Goal: Task Accomplishment & Management: Manage account settings

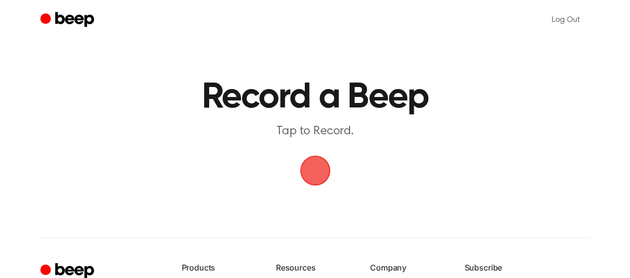
click at [314, 167] on span "button" at bounding box center [315, 171] width 28 height 28
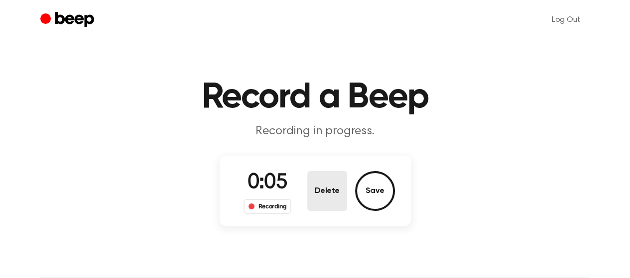
click at [339, 192] on button "Delete" at bounding box center [327, 191] width 40 height 40
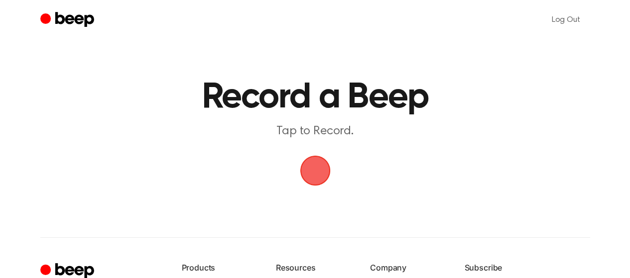
click at [322, 174] on span "button" at bounding box center [315, 171] width 28 height 28
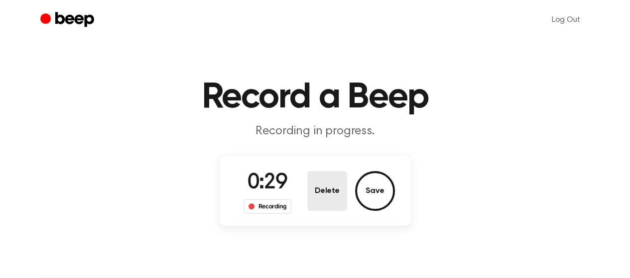
click at [333, 193] on button "Delete" at bounding box center [327, 191] width 40 height 40
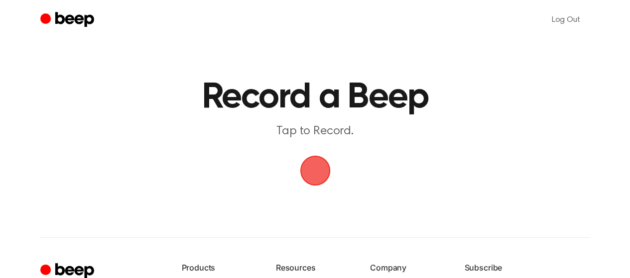
click at [320, 176] on span "button" at bounding box center [315, 171] width 28 height 28
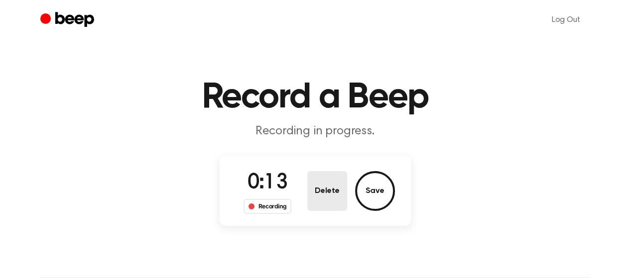
click at [332, 199] on button "Delete" at bounding box center [327, 191] width 40 height 40
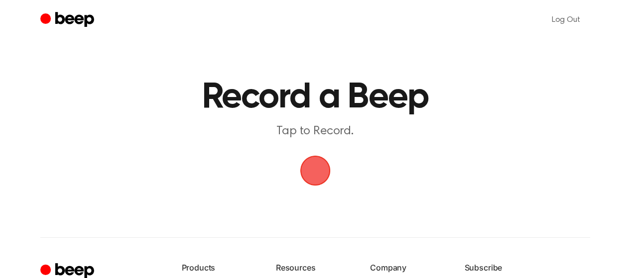
click at [318, 169] on span "button" at bounding box center [315, 171] width 28 height 28
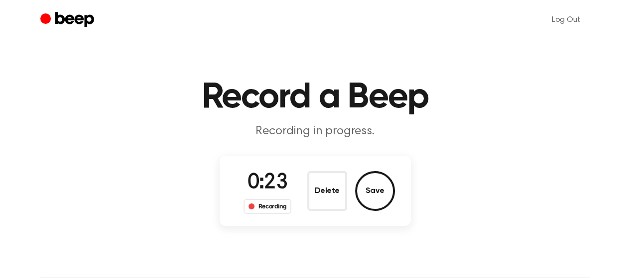
click at [350, 192] on div "Delete Save" at bounding box center [351, 191] width 88 height 40
click at [338, 187] on button "Delete" at bounding box center [327, 191] width 40 height 40
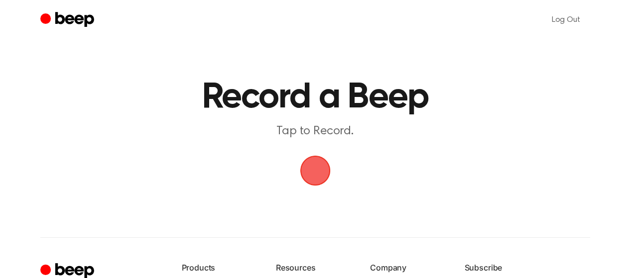
click at [315, 176] on span "button" at bounding box center [315, 171] width 28 height 28
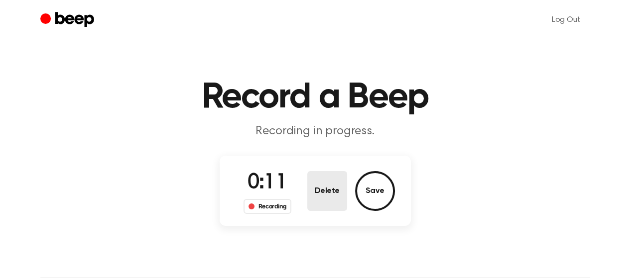
click at [326, 188] on button "Delete" at bounding box center [327, 191] width 40 height 40
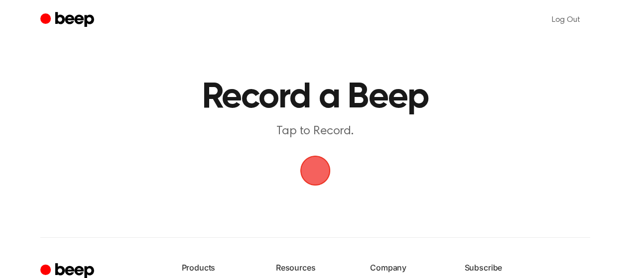
click at [309, 172] on span "button" at bounding box center [315, 171] width 28 height 28
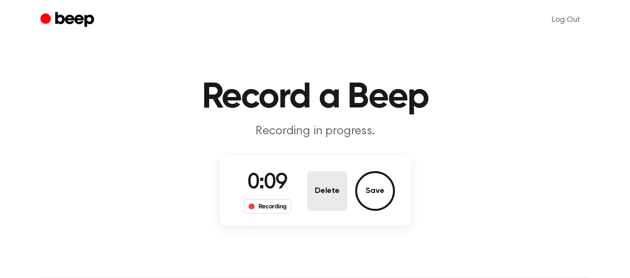
click at [325, 190] on button "Delete" at bounding box center [327, 191] width 40 height 40
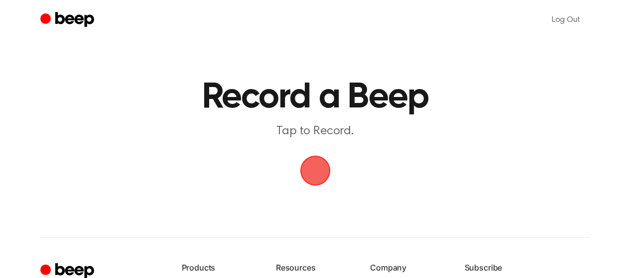
click at [321, 181] on span "button" at bounding box center [315, 171] width 28 height 28
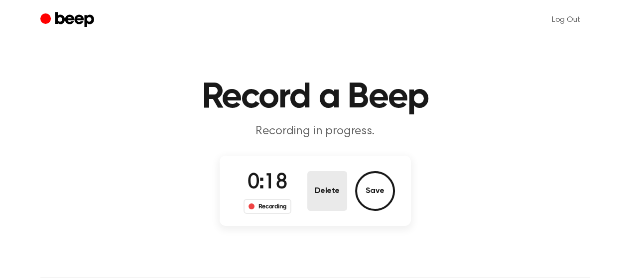
click at [329, 186] on button "Delete" at bounding box center [327, 191] width 40 height 40
